Goal: Information Seeking & Learning: Learn about a topic

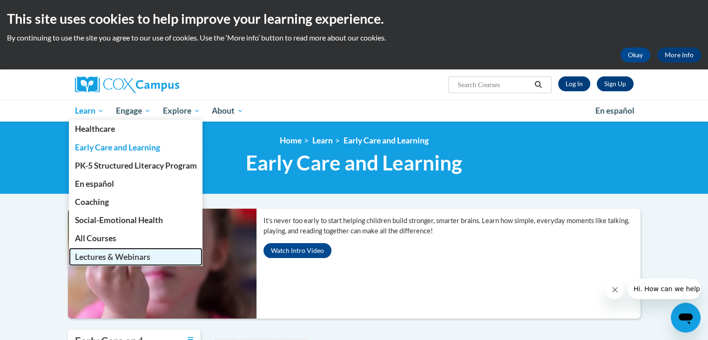
click at [92, 257] on span "Lectures & Webinars" at bounding box center [111, 257] width 75 height 10
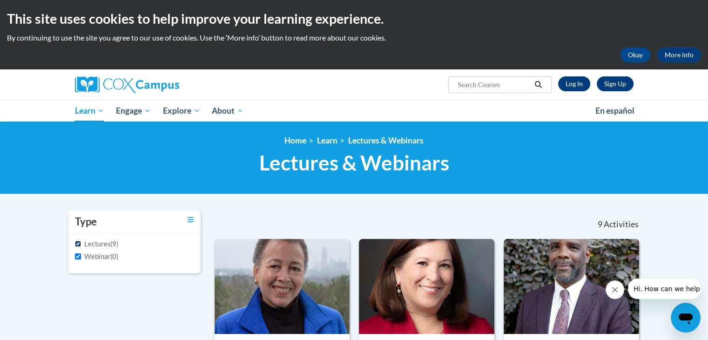
click at [78, 242] on input "Lectures" at bounding box center [78, 243] width 6 height 6
checkbox input "true"
